Goal: Information Seeking & Learning: Learn about a topic

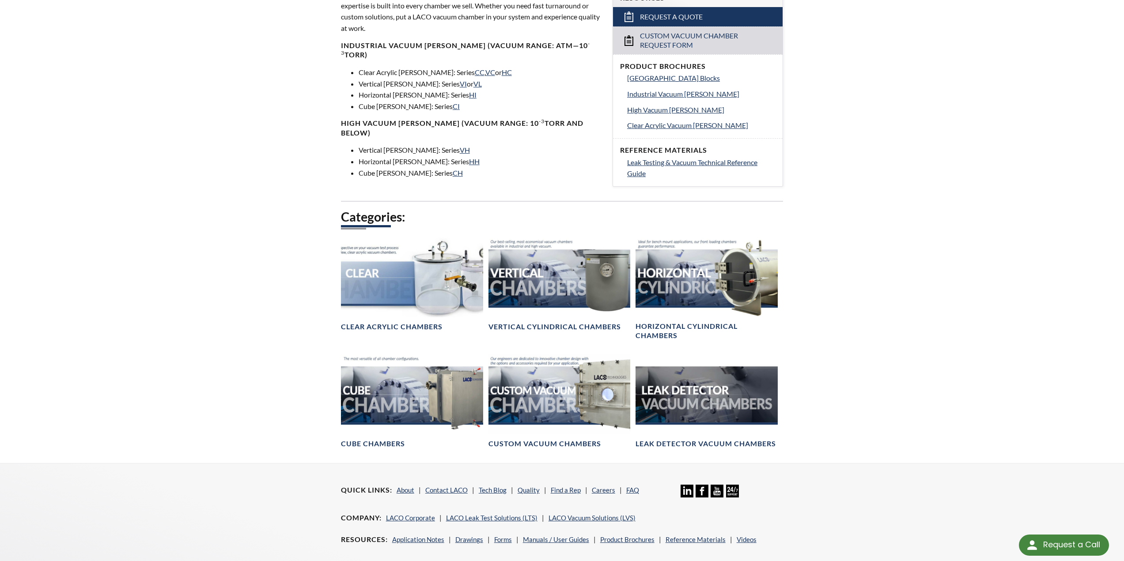
scroll to position [353, 0]
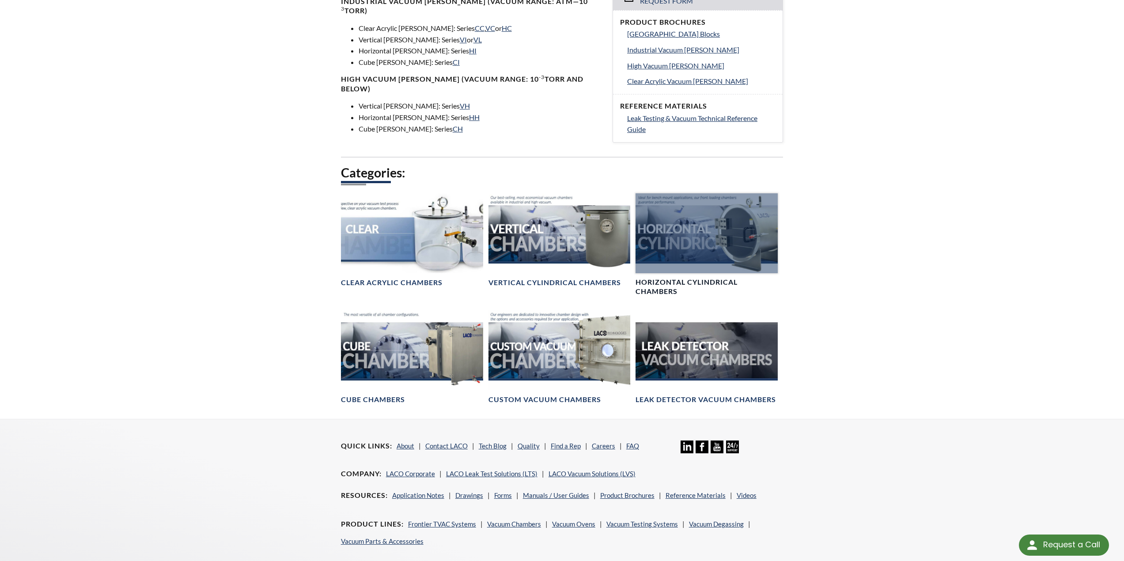
click at [697, 243] on div at bounding box center [706, 233] width 142 height 80
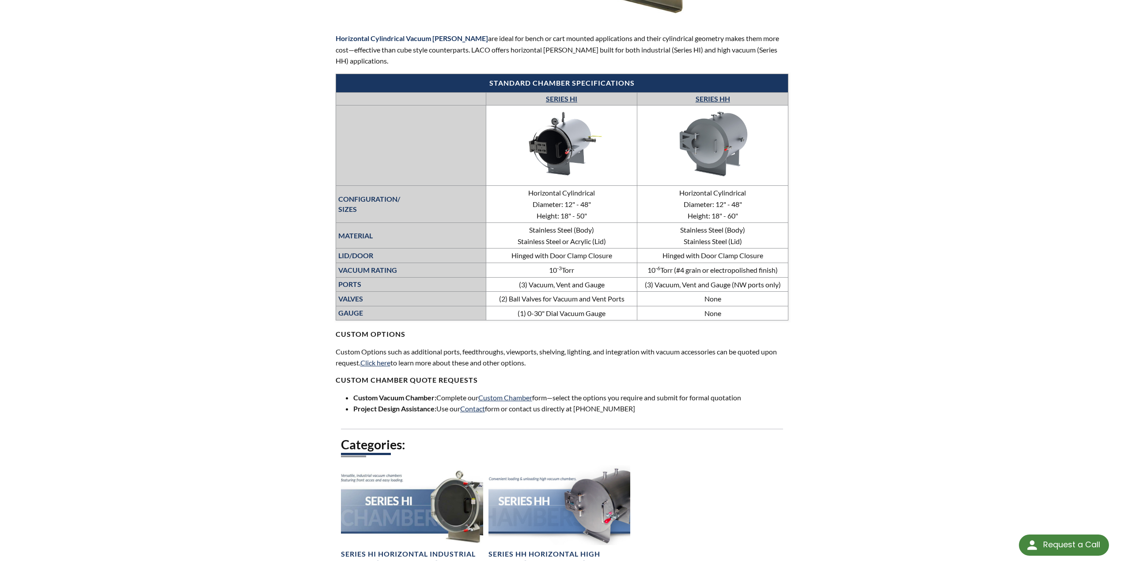
scroll to position [397, 0]
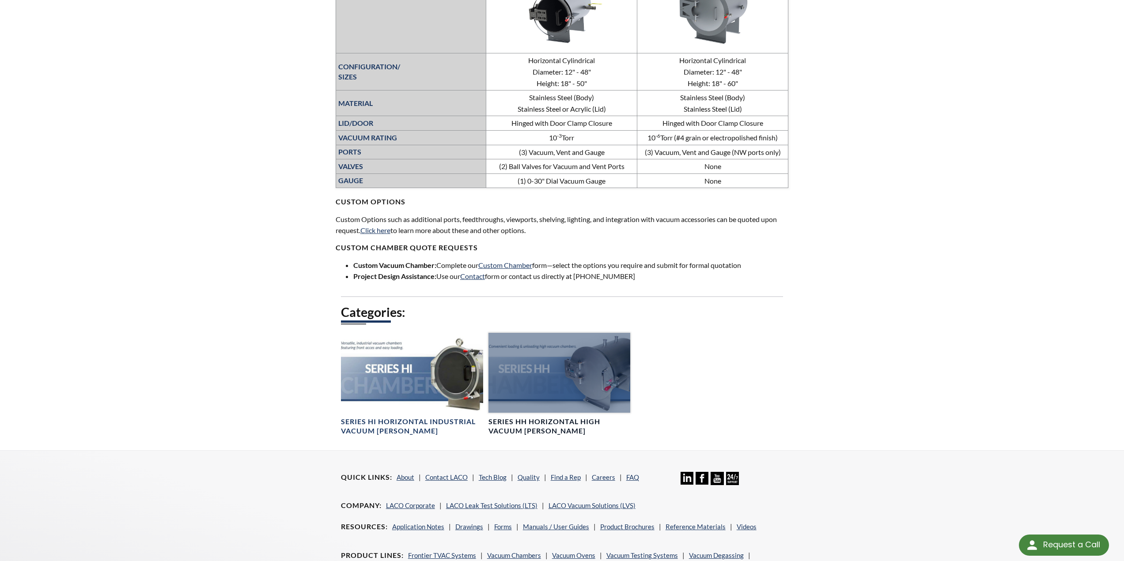
click at [537, 428] on h4 "Series HH Horizontal High Vacuum [PERSON_NAME]" at bounding box center [559, 426] width 142 height 19
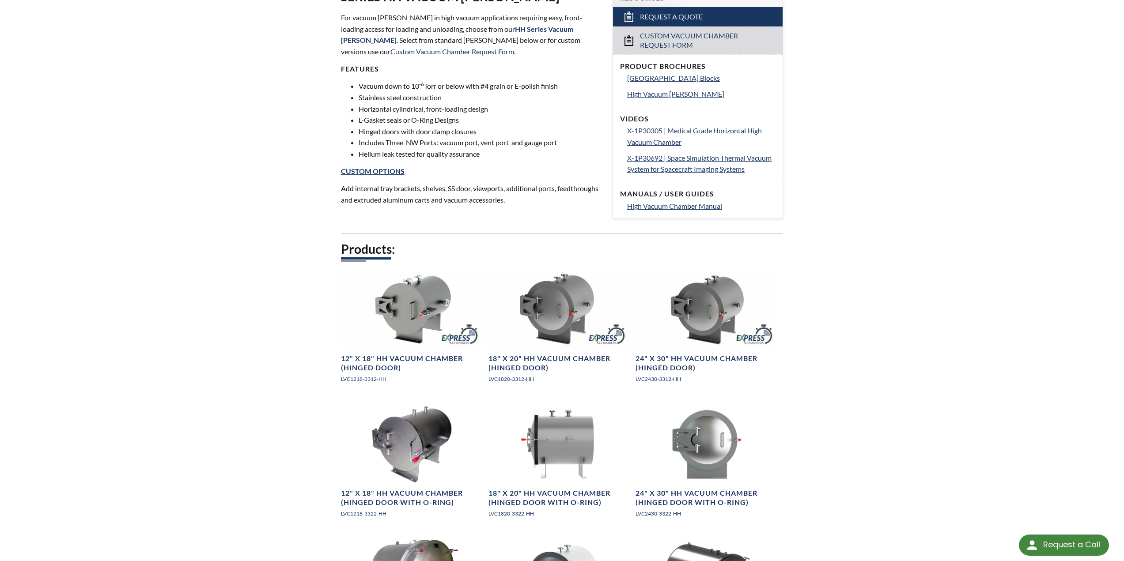
scroll to position [353, 0]
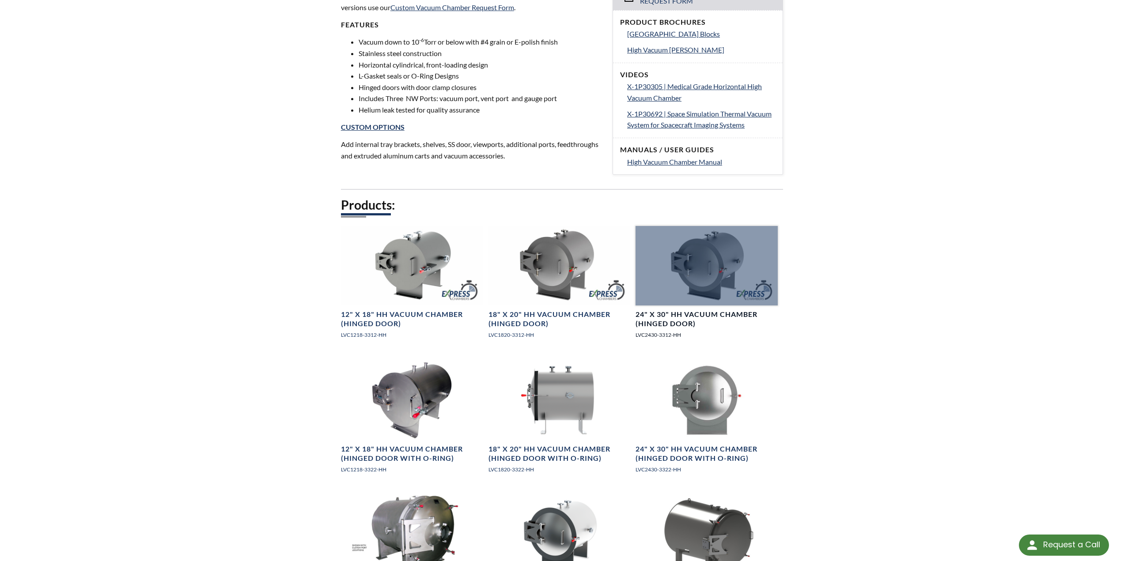
click at [689, 316] on h4 "24" X 30" HH Vacuum Chamber (Hinged Door)" at bounding box center [706, 319] width 142 height 19
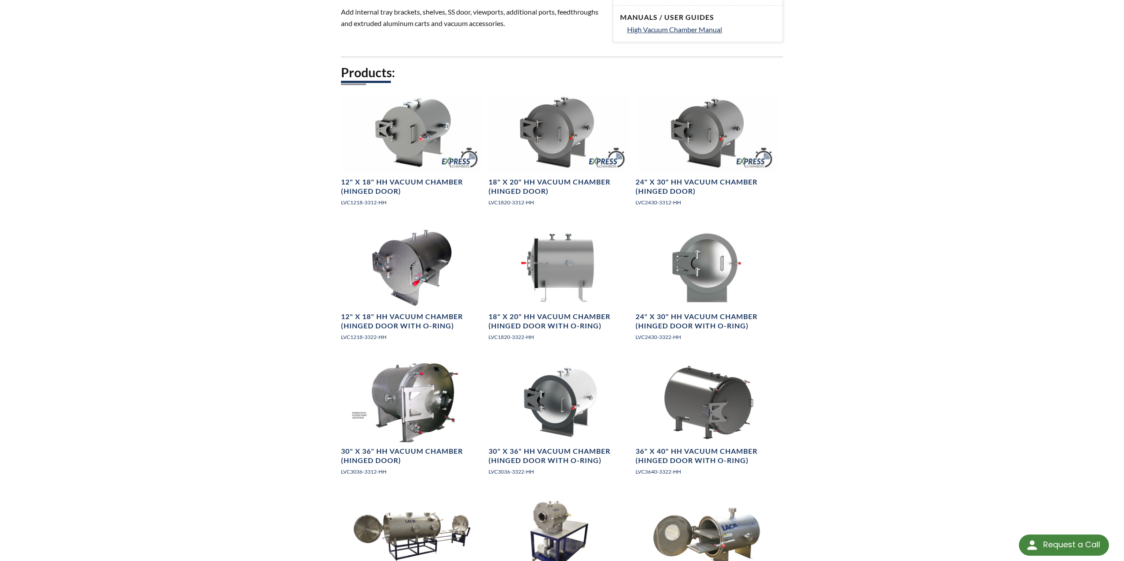
scroll to position [530, 0]
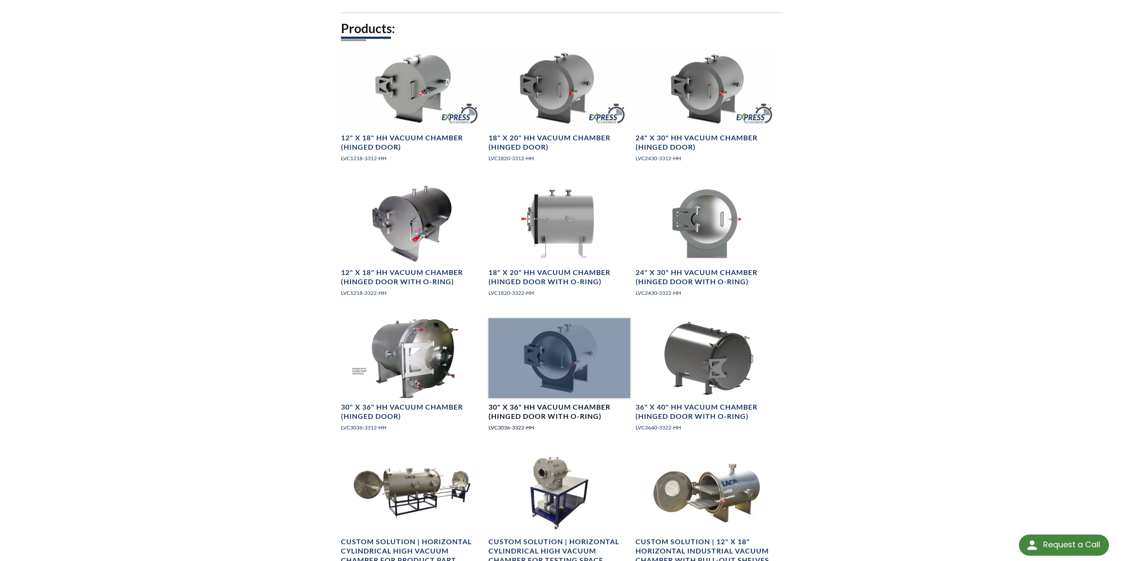
click at [542, 416] on h4 "30" X 36" HH Vacuum Chamber (Hinged Door with O-ring)" at bounding box center [559, 412] width 142 height 19
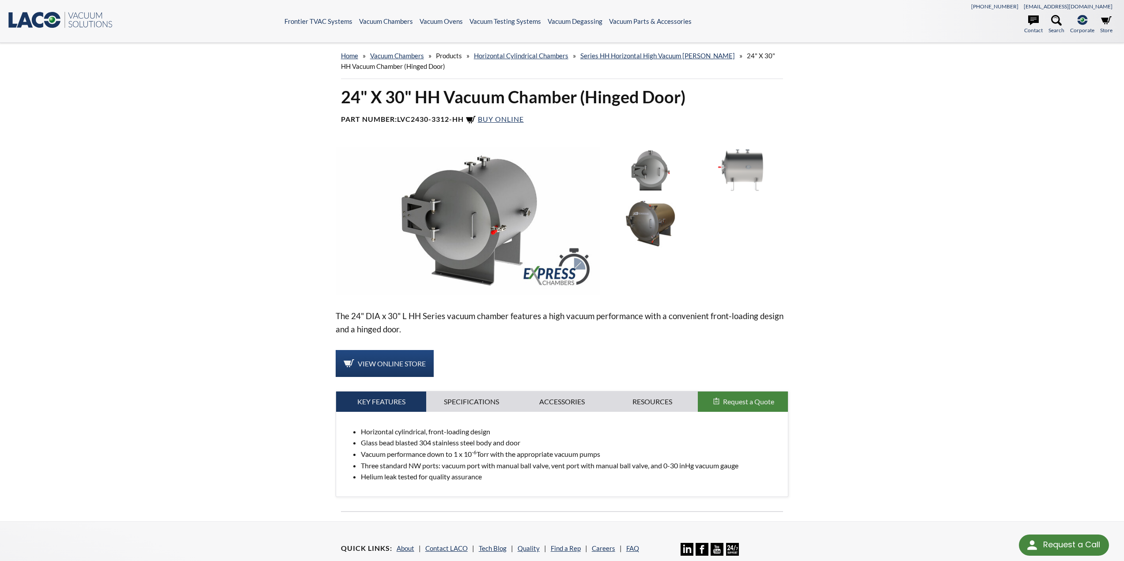
scroll to position [44, 0]
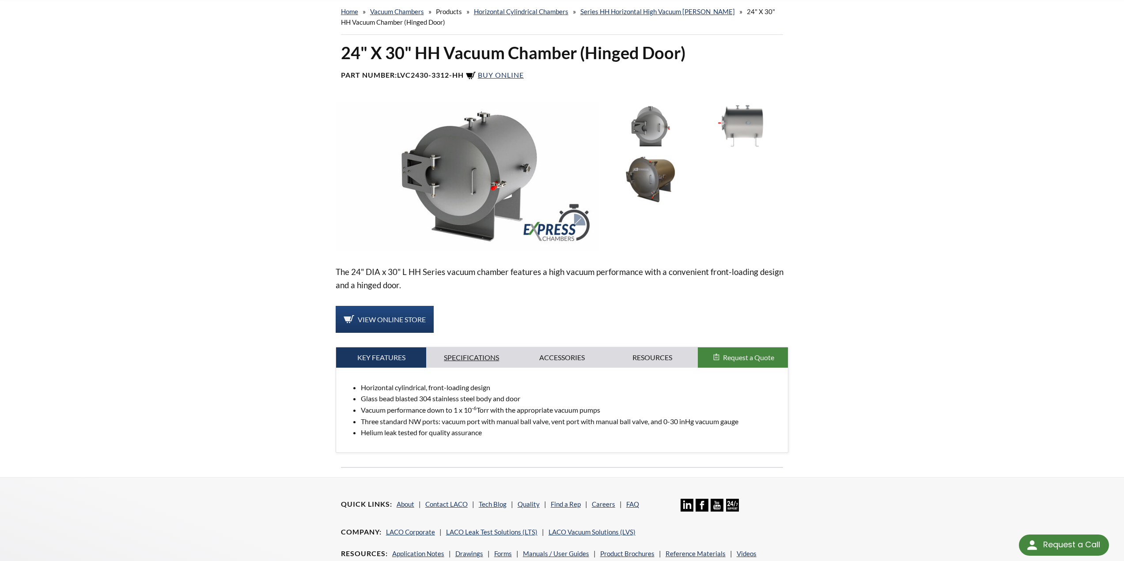
click at [467, 361] on link "Specifications" at bounding box center [471, 357] width 91 height 20
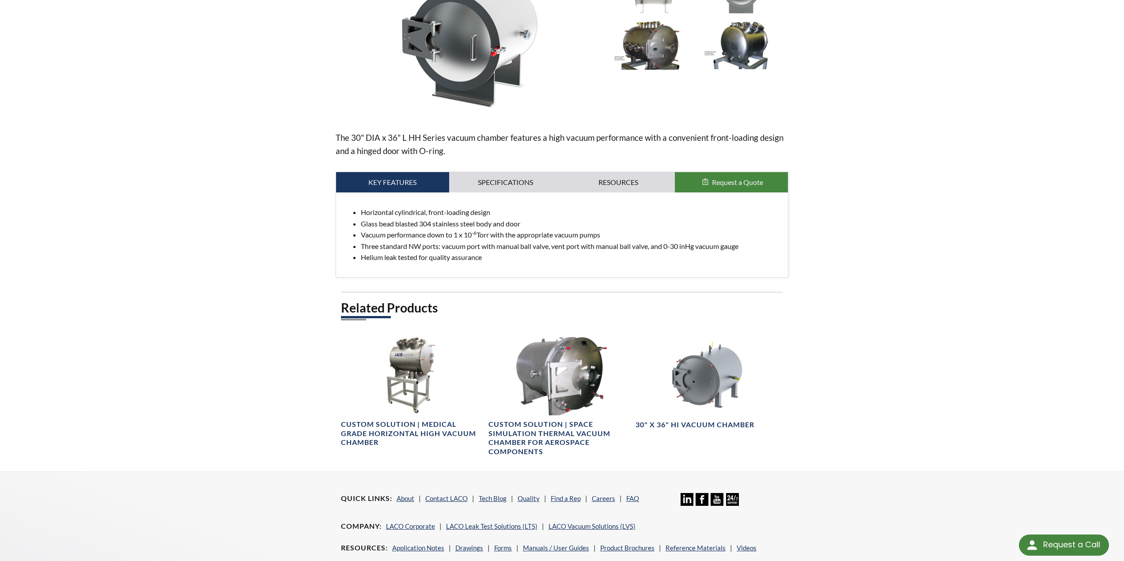
scroll to position [88, 0]
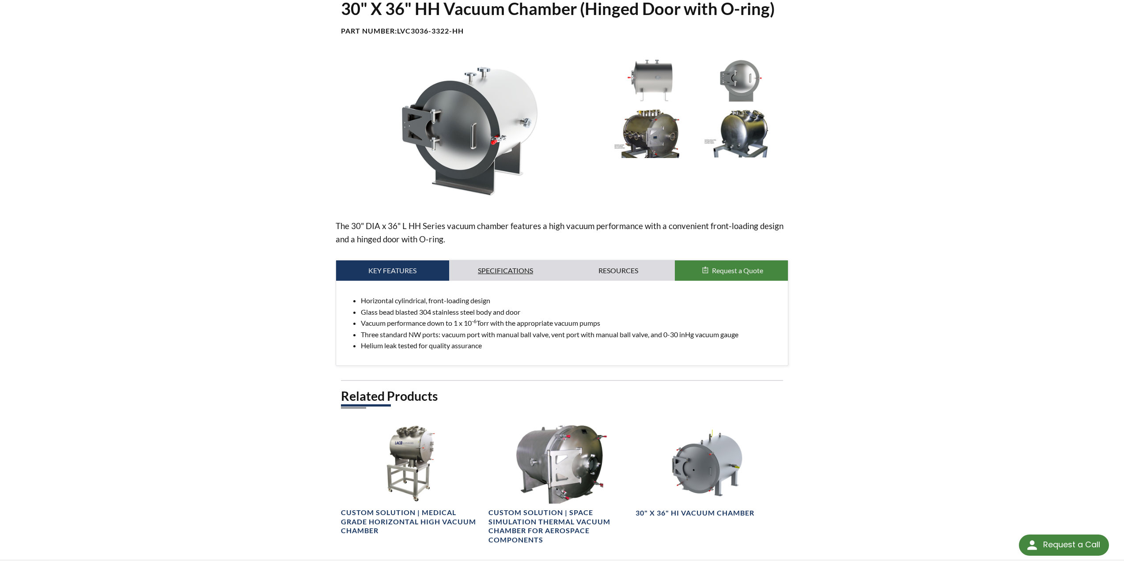
click at [495, 268] on link "Specifications" at bounding box center [505, 271] width 113 height 20
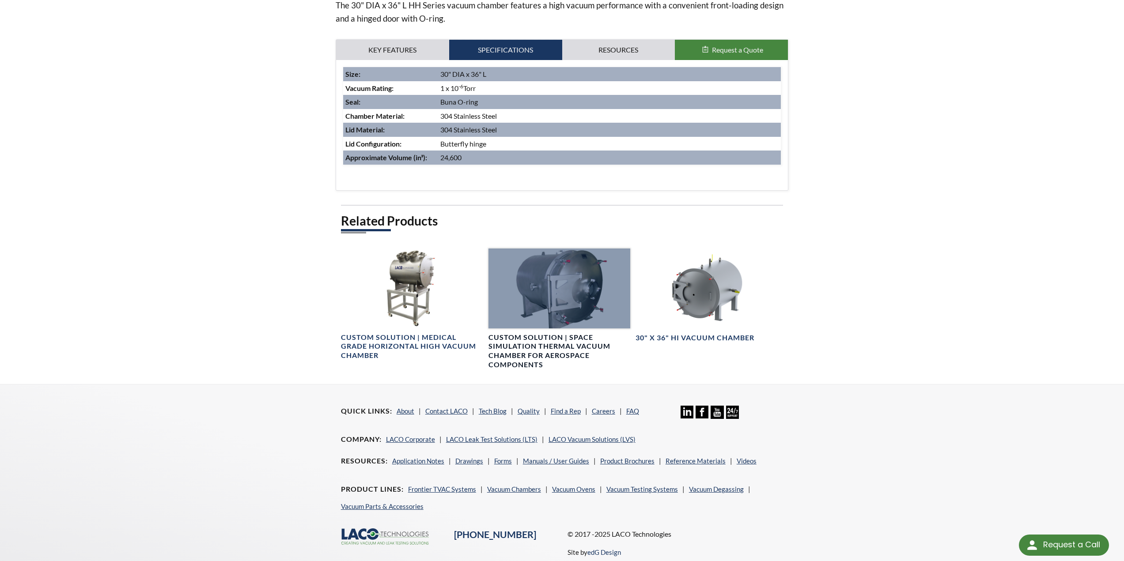
scroll to position [132, 0]
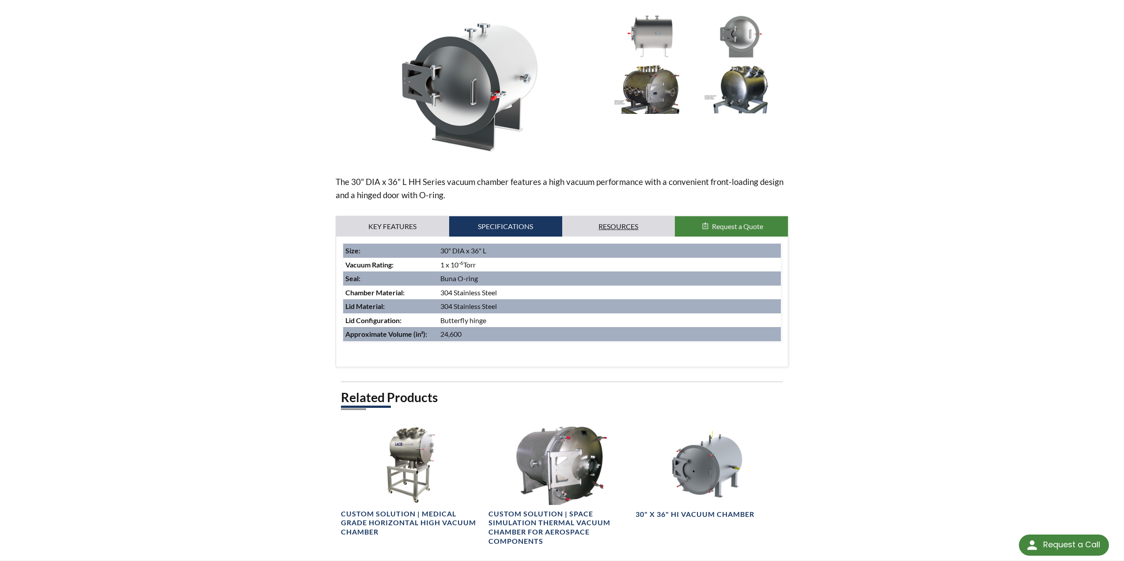
click at [617, 229] on link "Resources" at bounding box center [618, 226] width 113 height 20
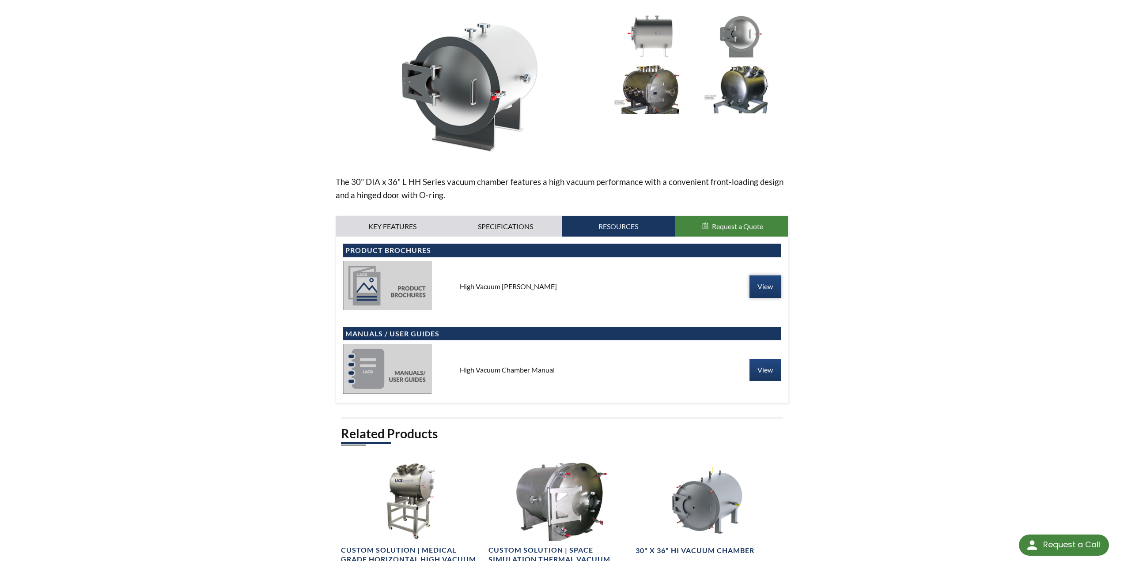
click at [761, 289] on link "View" at bounding box center [764, 287] width 31 height 22
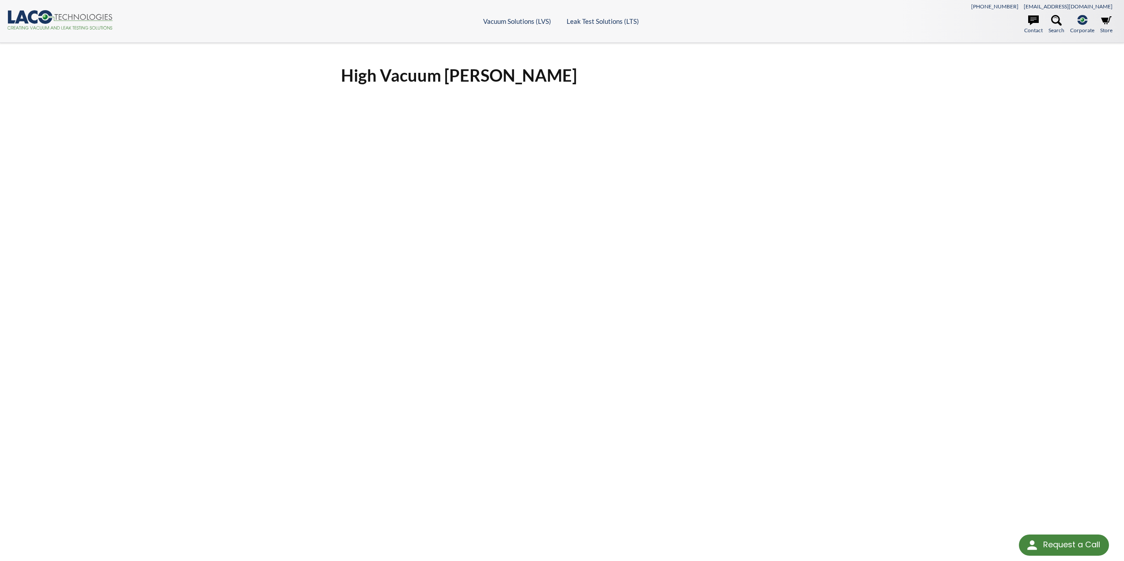
click at [271, 254] on div "High Vacuum [PERSON_NAME] Click Here To Download" at bounding box center [562, 368] width 1124 height 650
